Goal: Navigation & Orientation: Find specific page/section

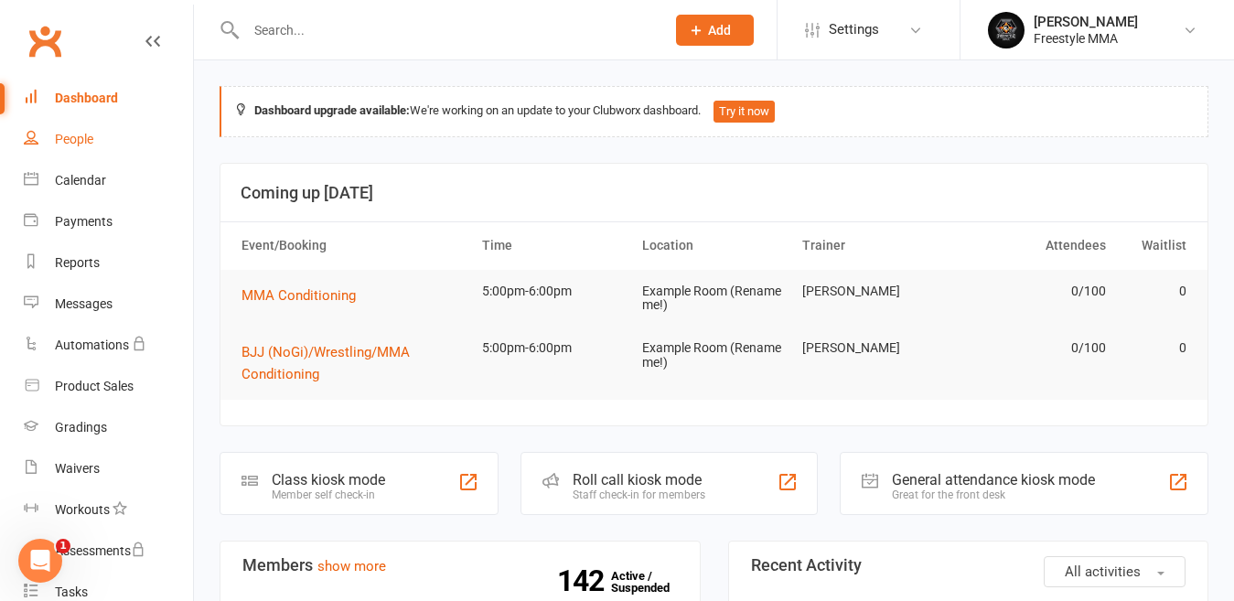
click at [69, 134] on div "People" at bounding box center [74, 139] width 38 height 15
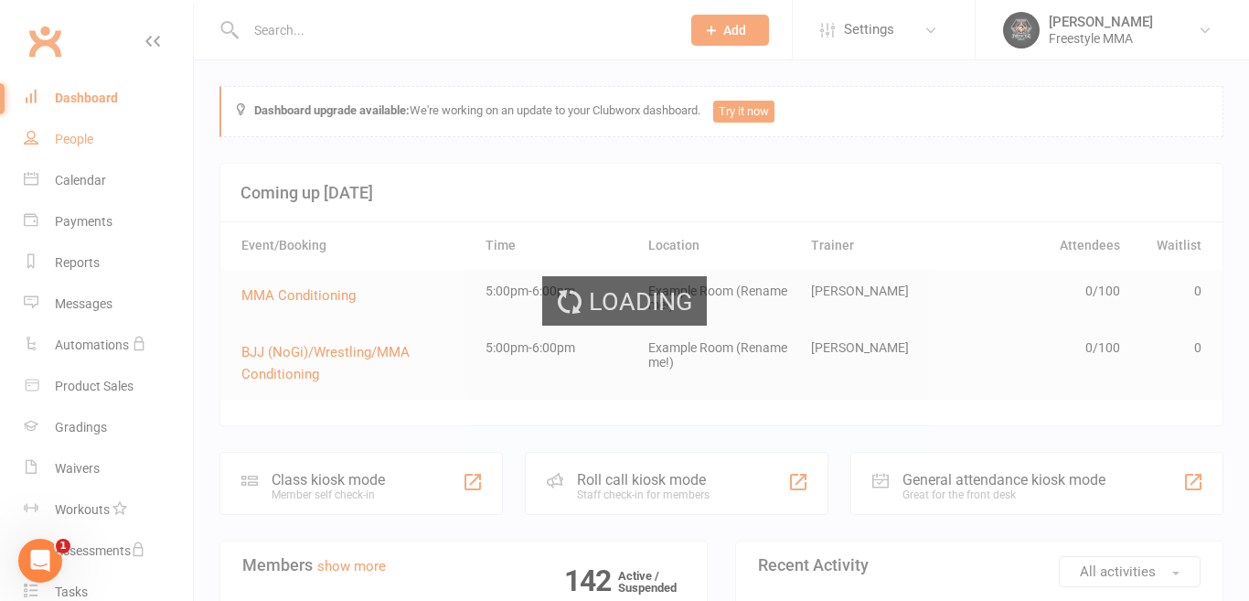
select select "50"
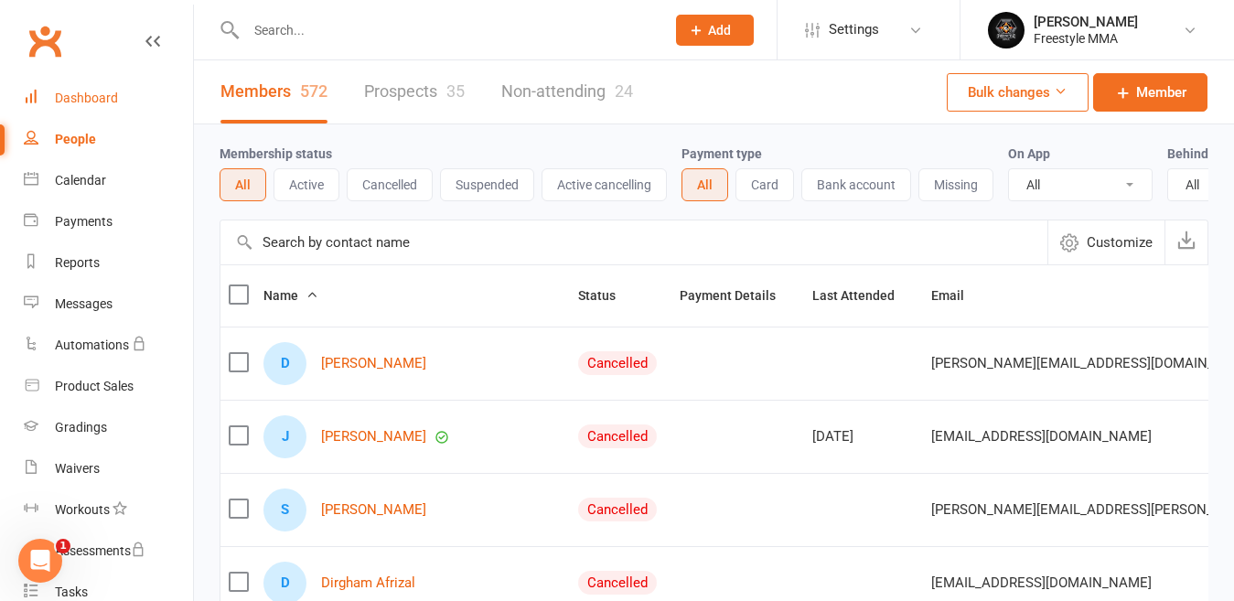
click at [88, 97] on div "Dashboard" at bounding box center [86, 98] width 63 height 15
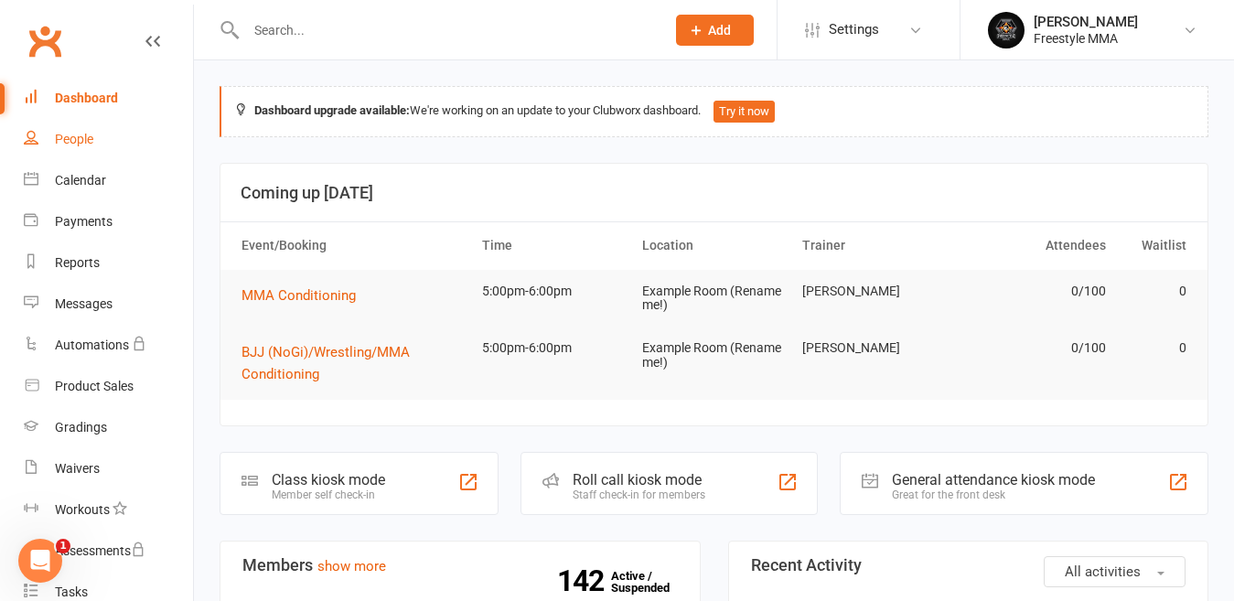
click at [78, 148] on link "People" at bounding box center [108, 139] width 169 height 41
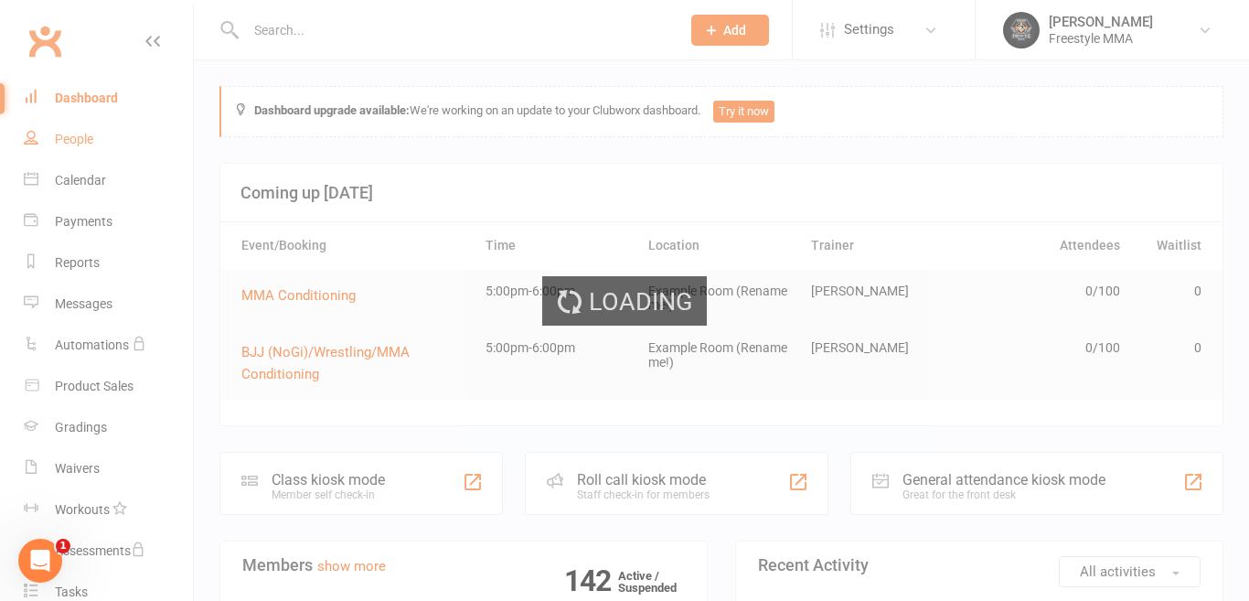
select select "50"
